Goal: Information Seeking & Learning: Learn about a topic

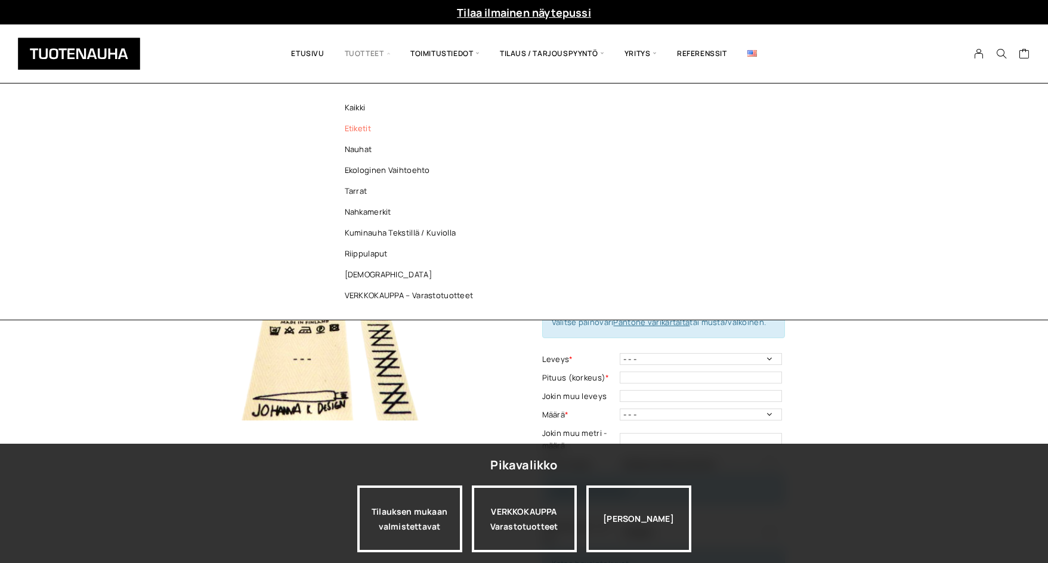
click at [376, 130] on link "Etiketit" at bounding box center [412, 128] width 173 height 21
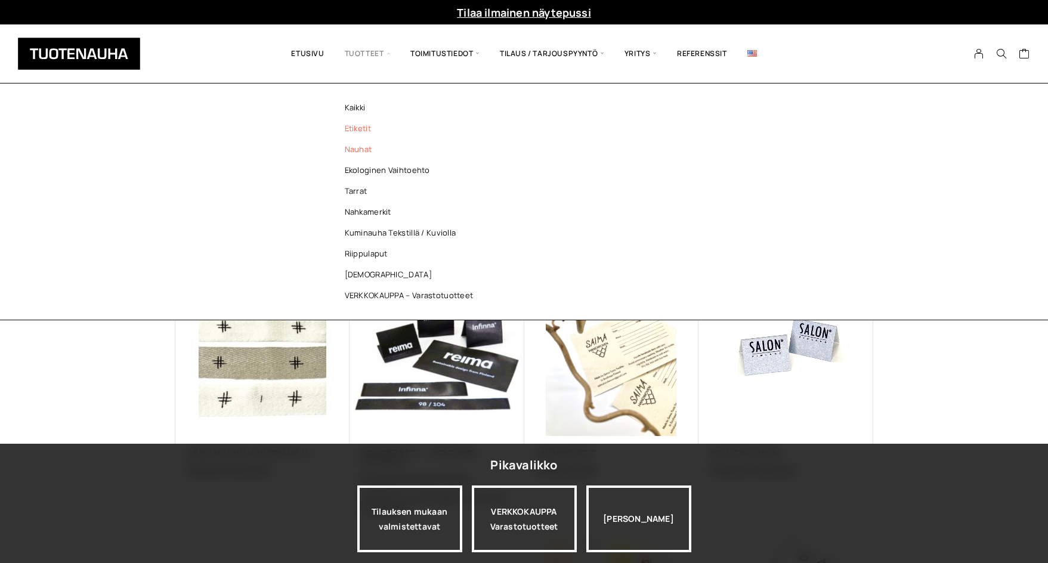
click at [369, 157] on link "Nauhat" at bounding box center [412, 149] width 173 height 21
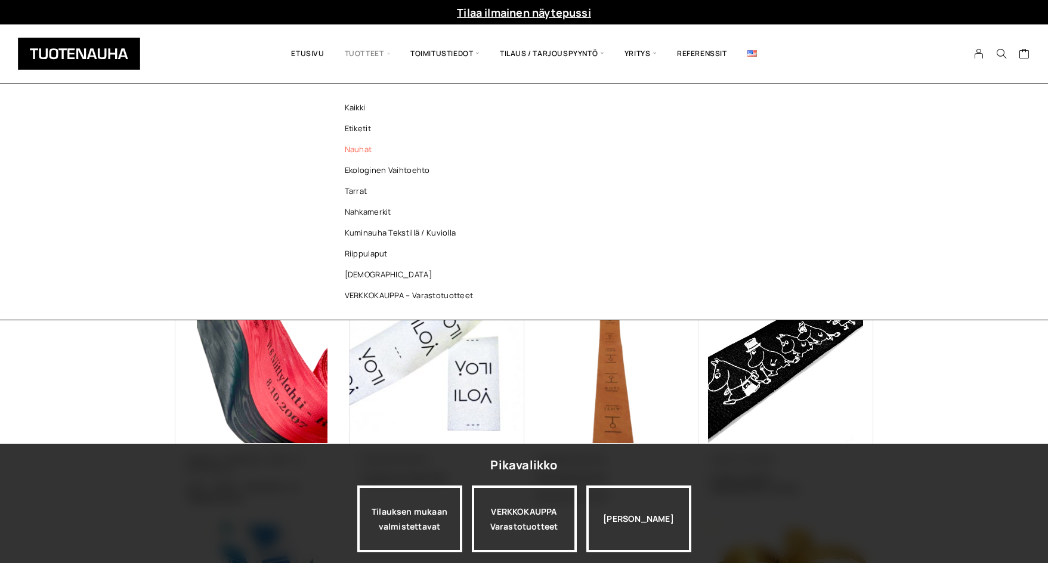
click at [360, 58] on span "Tuotteet" at bounding box center [368, 53] width 66 height 41
click at [354, 132] on link "Etiketit" at bounding box center [412, 128] width 173 height 21
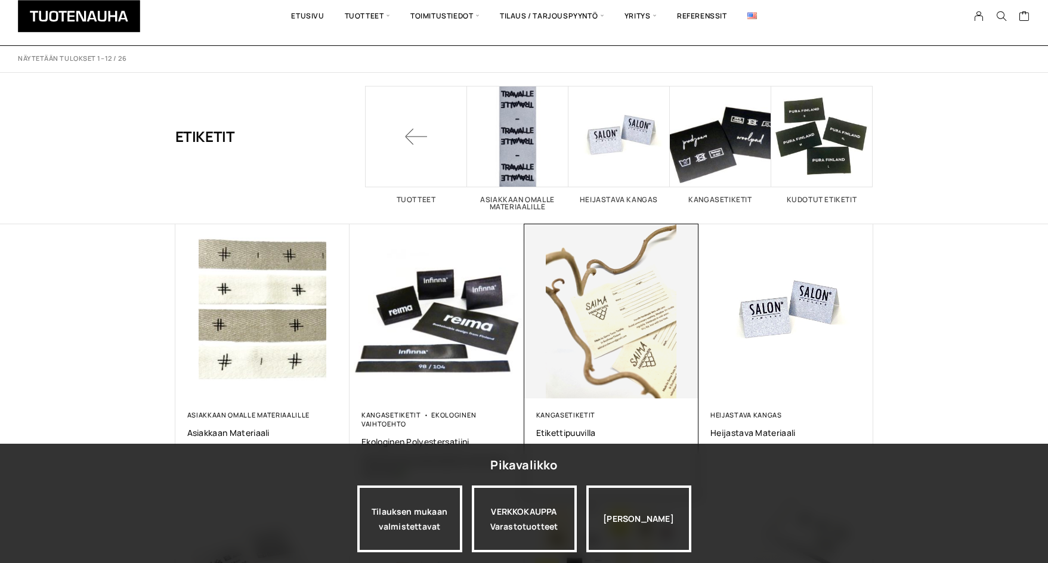
scroll to position [179, 0]
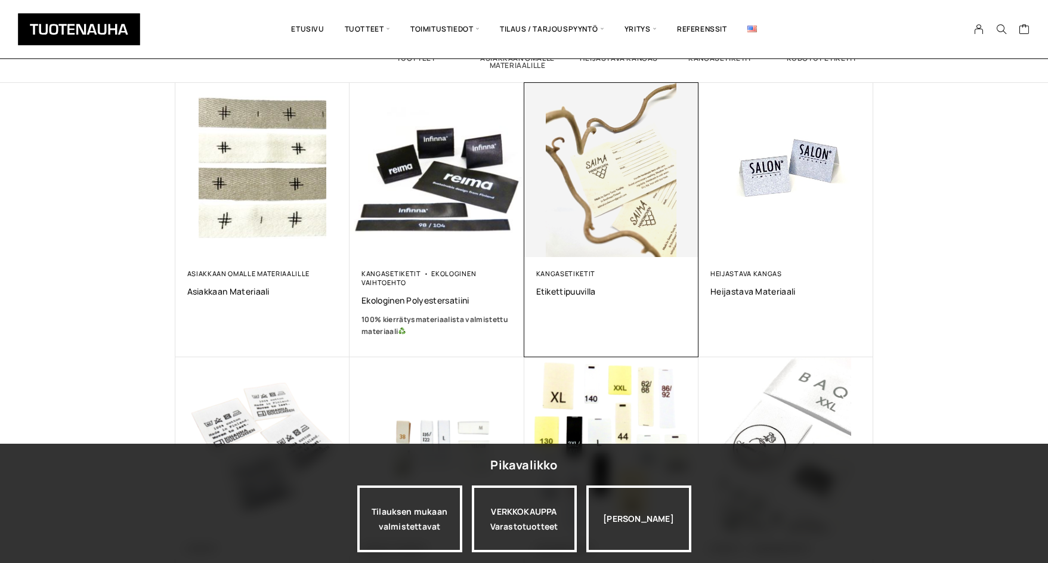
click at [592, 213] on img at bounding box center [611, 170] width 175 height 175
